Goal: Transaction & Acquisition: Purchase product/service

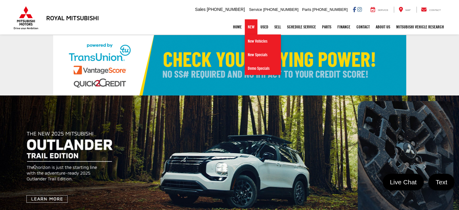
click at [245, 30] on link "New" at bounding box center [251, 26] width 13 height 15
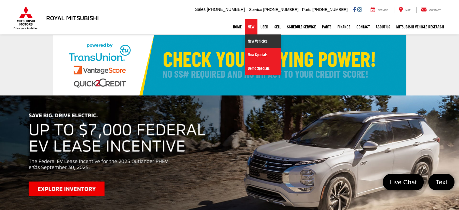
click at [250, 40] on link "New Vehicles" at bounding box center [263, 41] width 36 height 14
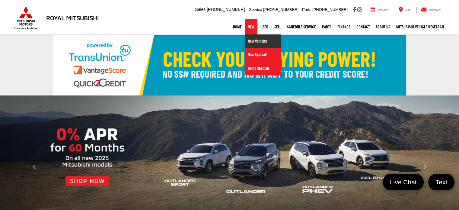
click at [251, 41] on link "New Vehicles" at bounding box center [263, 41] width 36 height 14
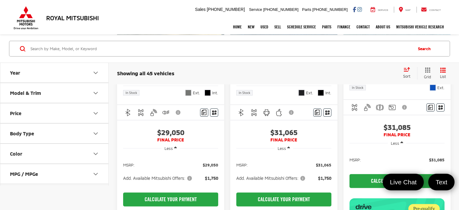
click at [41, 93] on button "Model & Trim" at bounding box center [54, 93] width 109 height 20
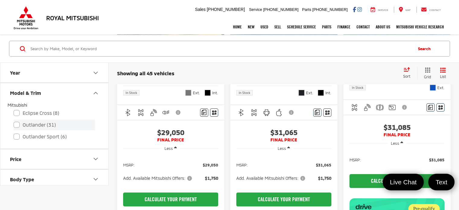
click at [16, 125] on label "Outlander (31)" at bounding box center [54, 124] width 81 height 11
click at [14, 121] on input "Outlander (31)" at bounding box center [14, 121] width 0 height 0
checkbox input "true"
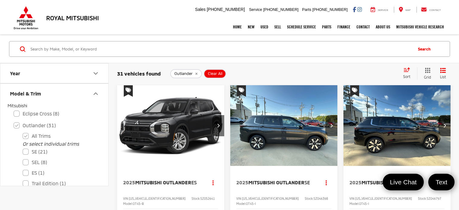
click at [185, 125] on img "2025 Mitsubishi Outlander ES 0" at bounding box center [171, 125] width 108 height 81
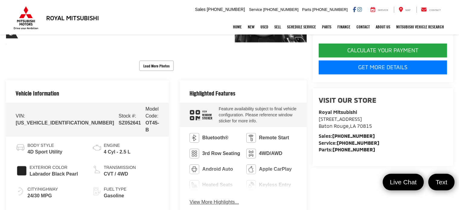
scroll to position [217, 0]
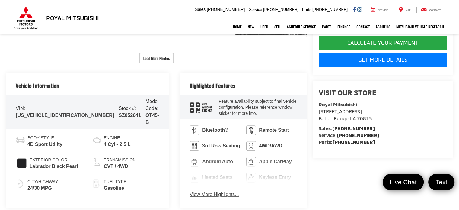
click at [119, 112] on span "SZ052641" at bounding box center [130, 114] width 22 height 5
copy span "SZ052641"
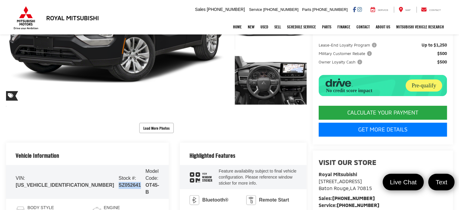
scroll to position [78, 0]
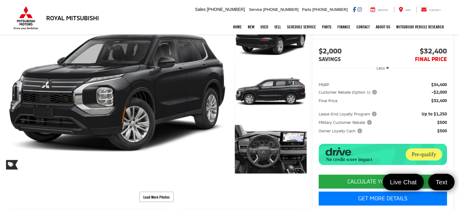
click at [355, 91] on span "Customer Rebate (Option 1)" at bounding box center [347, 92] width 59 height 6
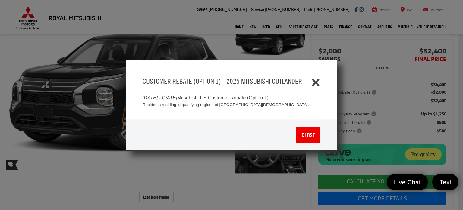
click at [311, 81] on icon "Close" at bounding box center [316, 81] width 10 height 10
